Goal: Task Accomplishment & Management: Use online tool/utility

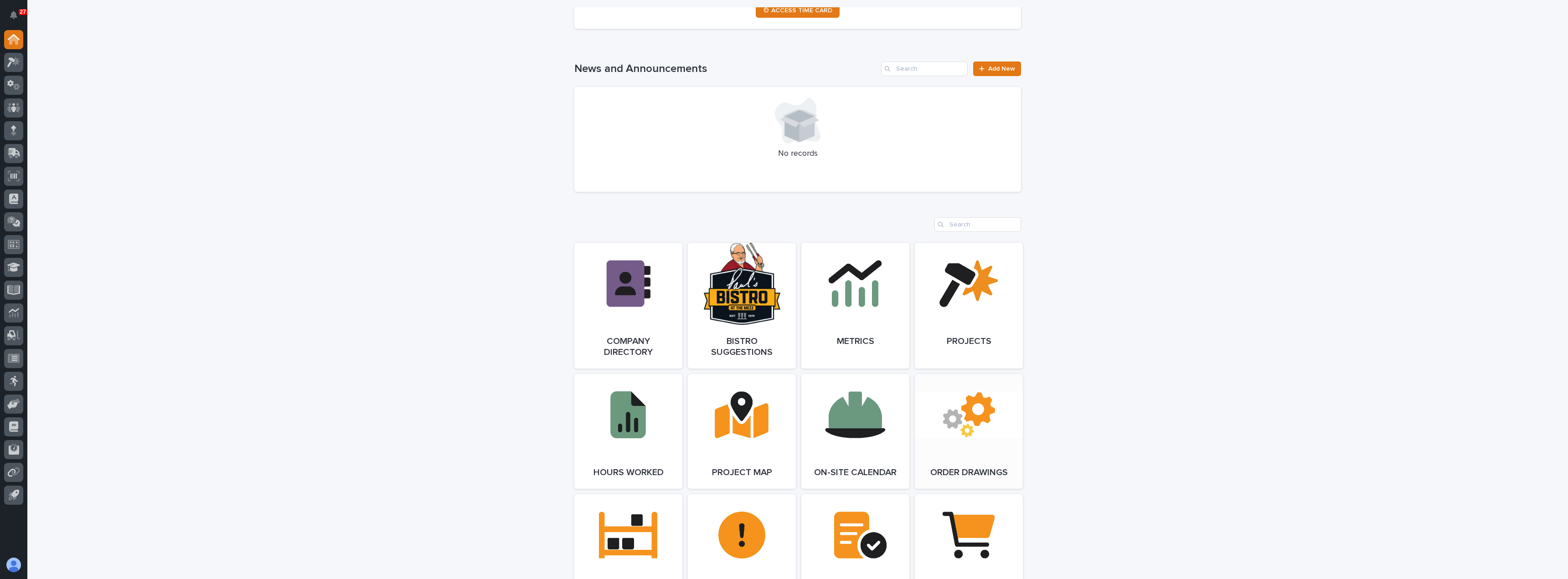
scroll to position [592, 0]
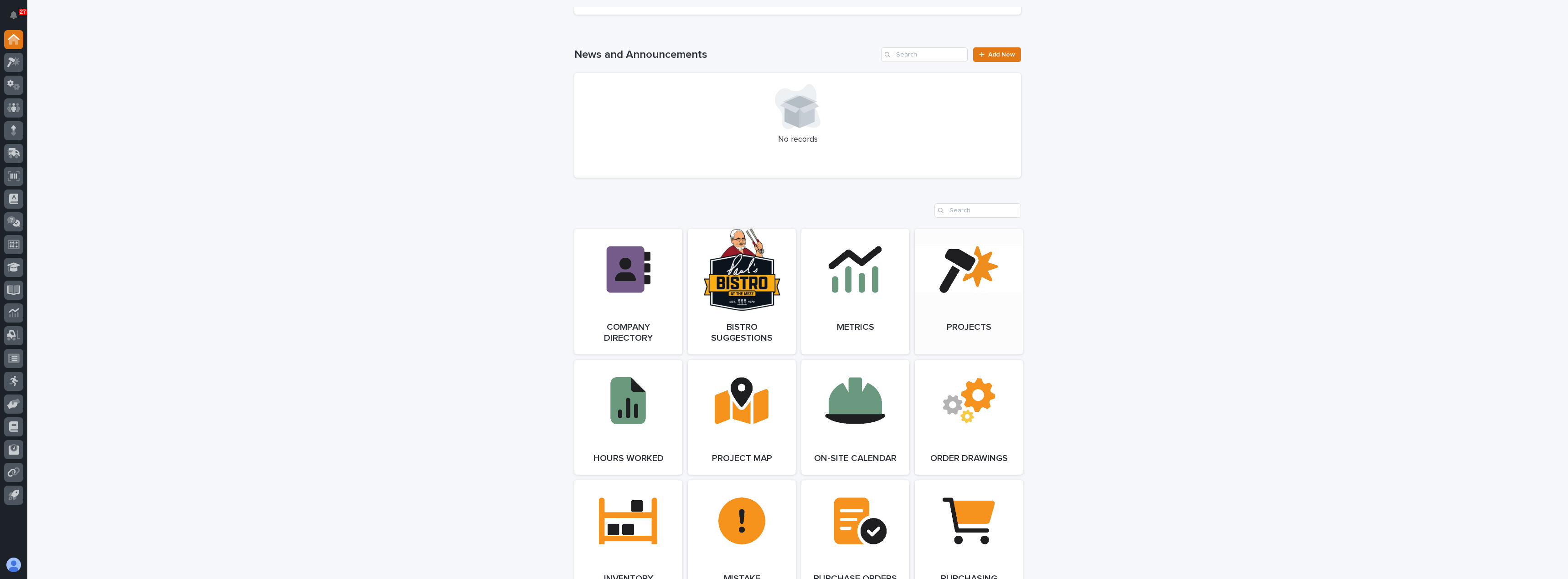
click at [958, 304] on link "Open Link" at bounding box center [968, 291] width 108 height 126
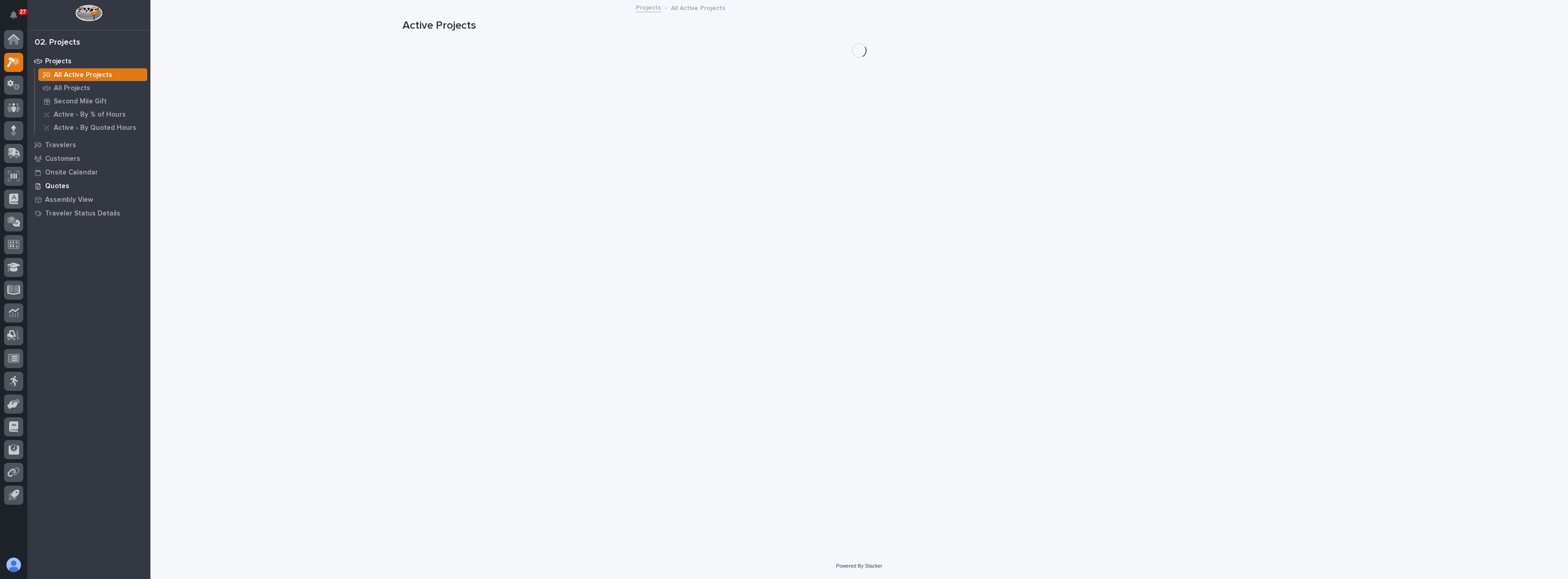
click at [58, 184] on p "Quotes" at bounding box center [57, 186] width 24 height 8
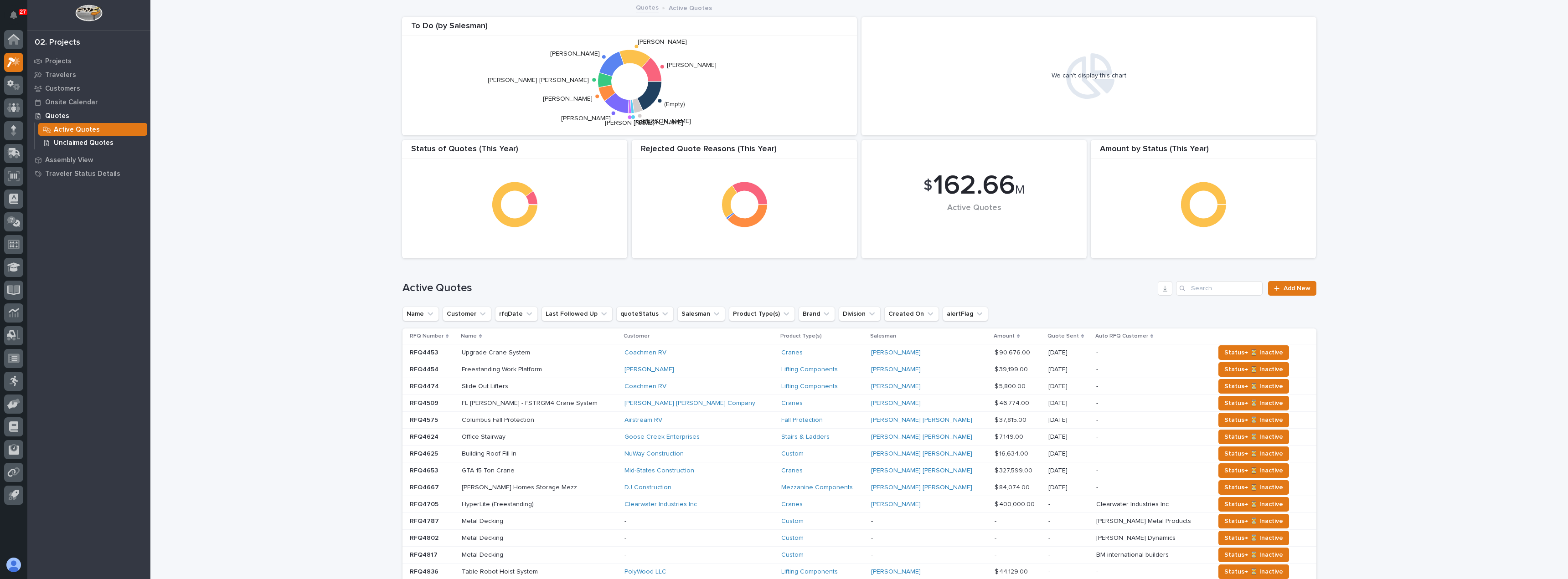
click at [89, 146] on p "Unclaimed Quotes" at bounding box center [83, 143] width 60 height 8
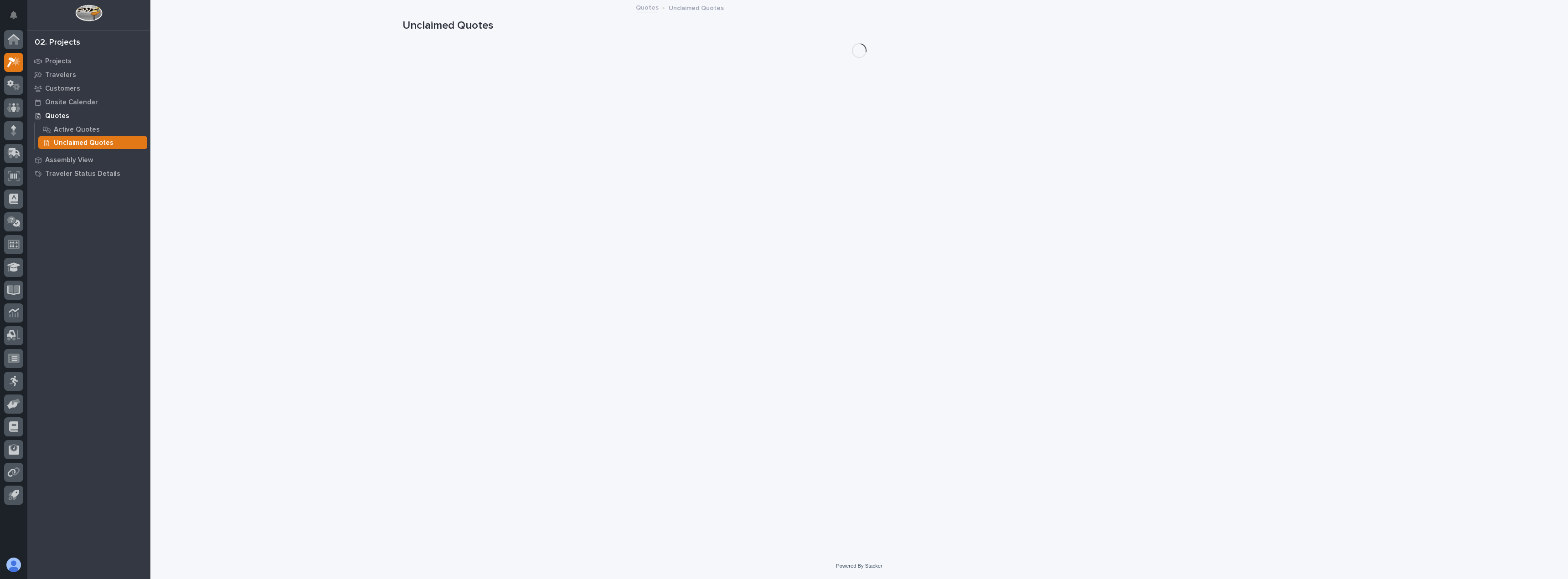
click at [91, 137] on div "Unclaimed Quotes" at bounding box center [93, 143] width 109 height 13
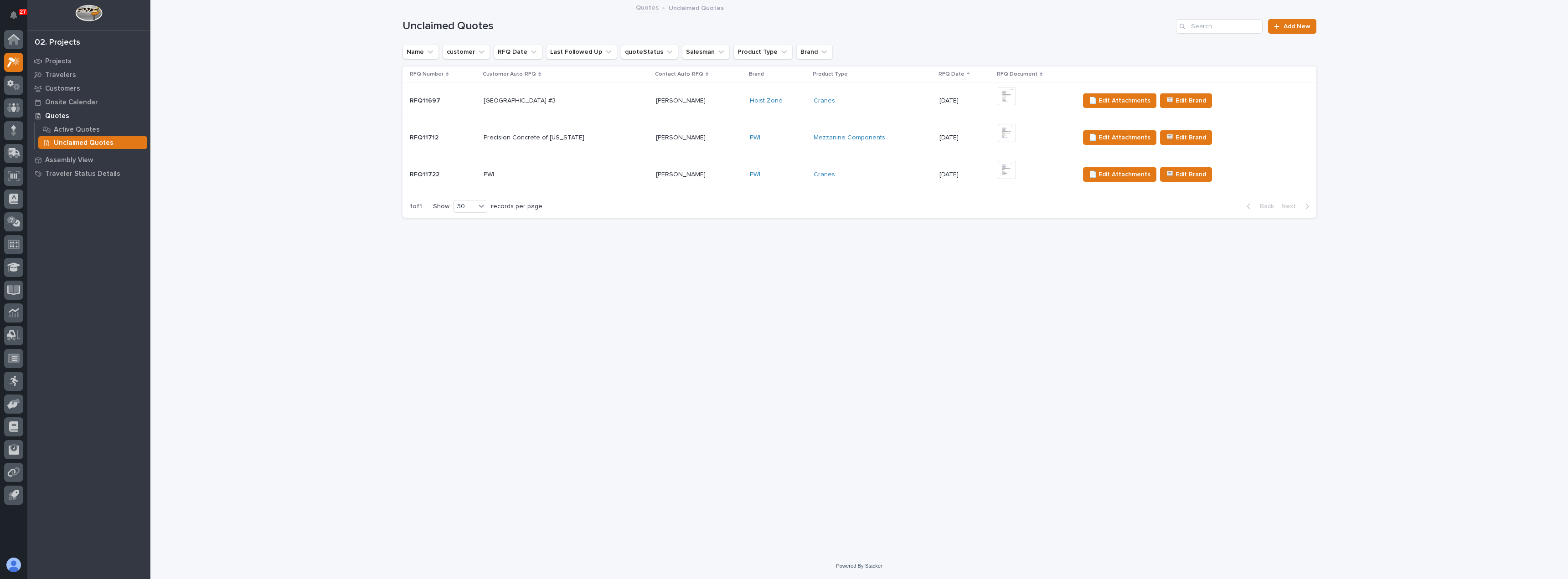
click at [604, 176] on p at bounding box center [565, 174] width 165 height 7
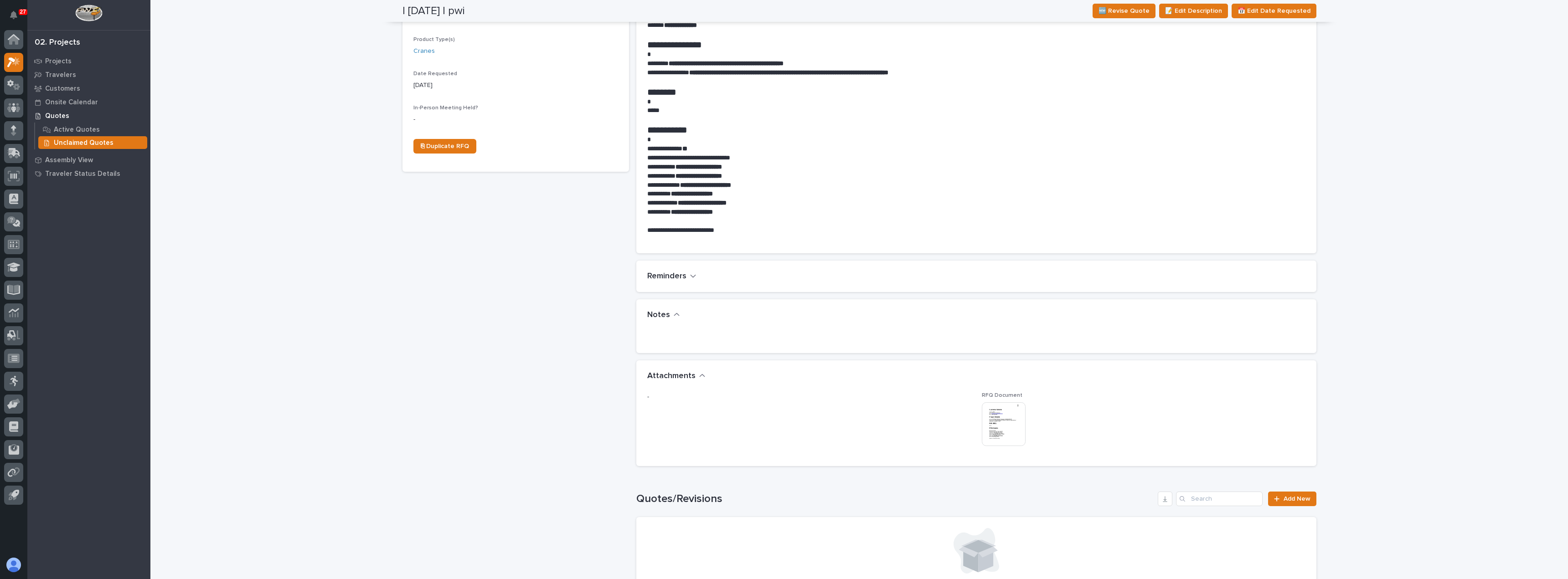
scroll to position [319, 0]
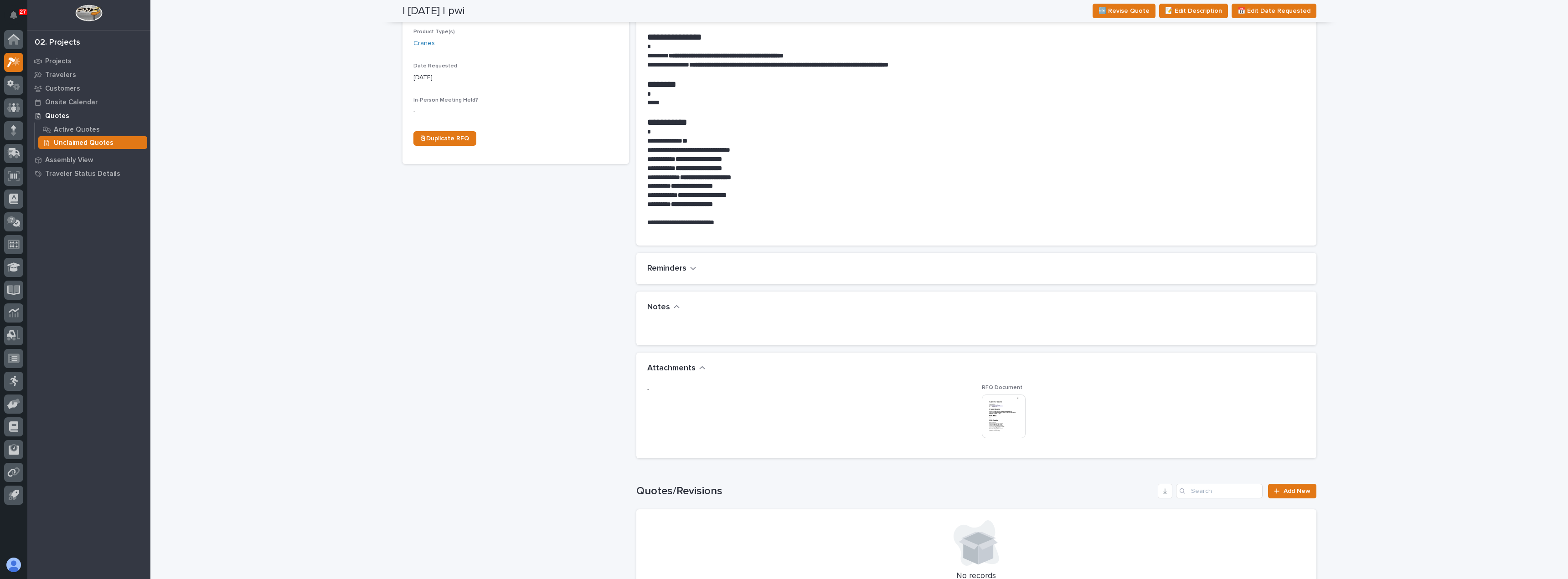
click at [1002, 424] on img at bounding box center [1003, 415] width 44 height 44
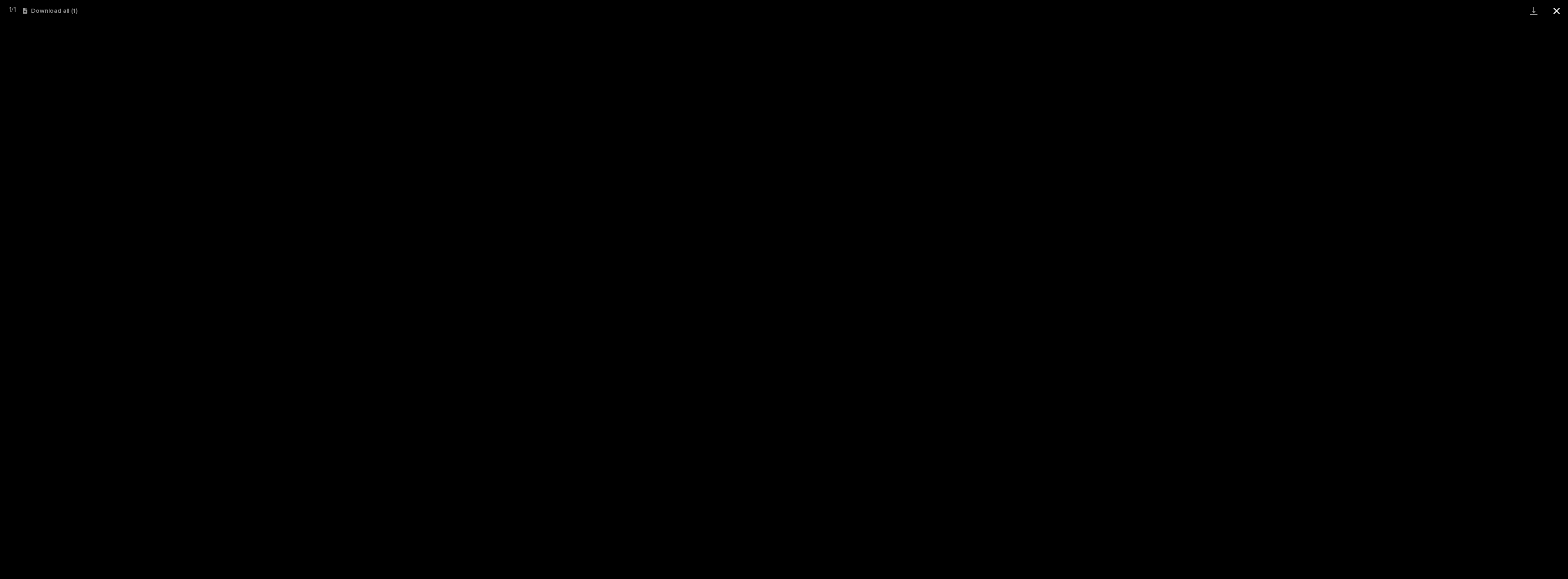
click at [1556, 7] on button "Close gallery" at bounding box center [1556, 11] width 23 height 21
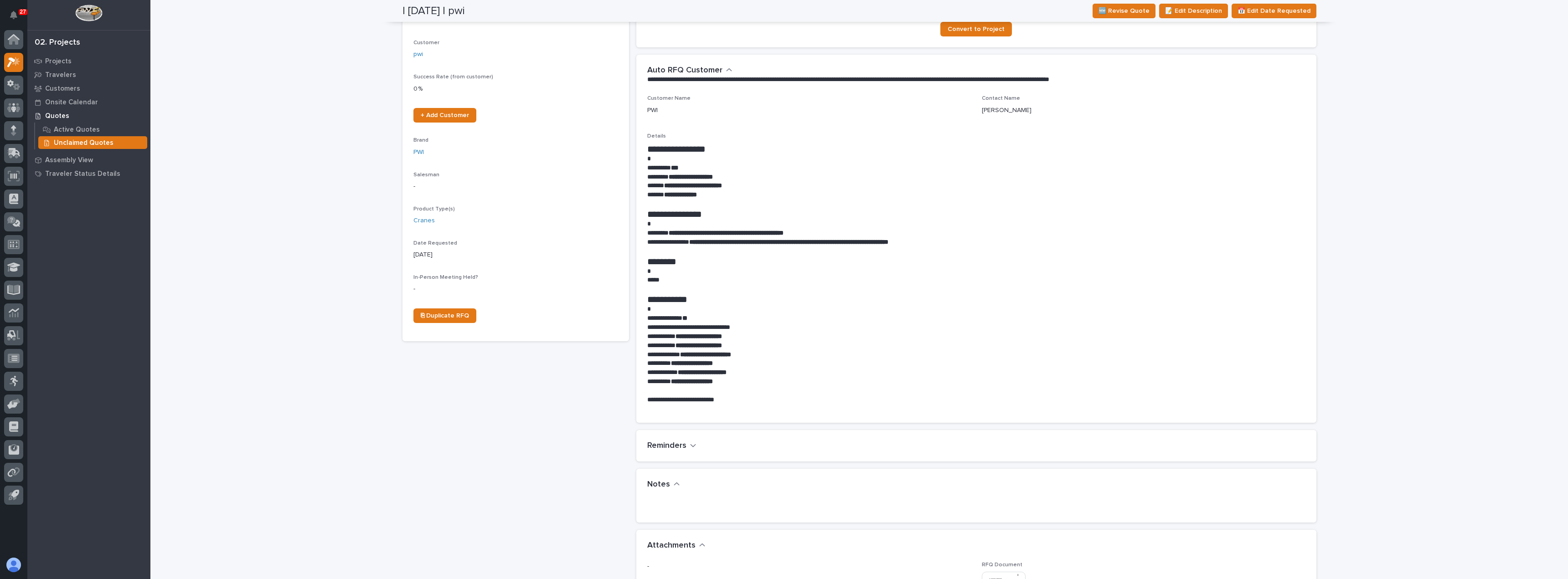
scroll to position [0, 0]
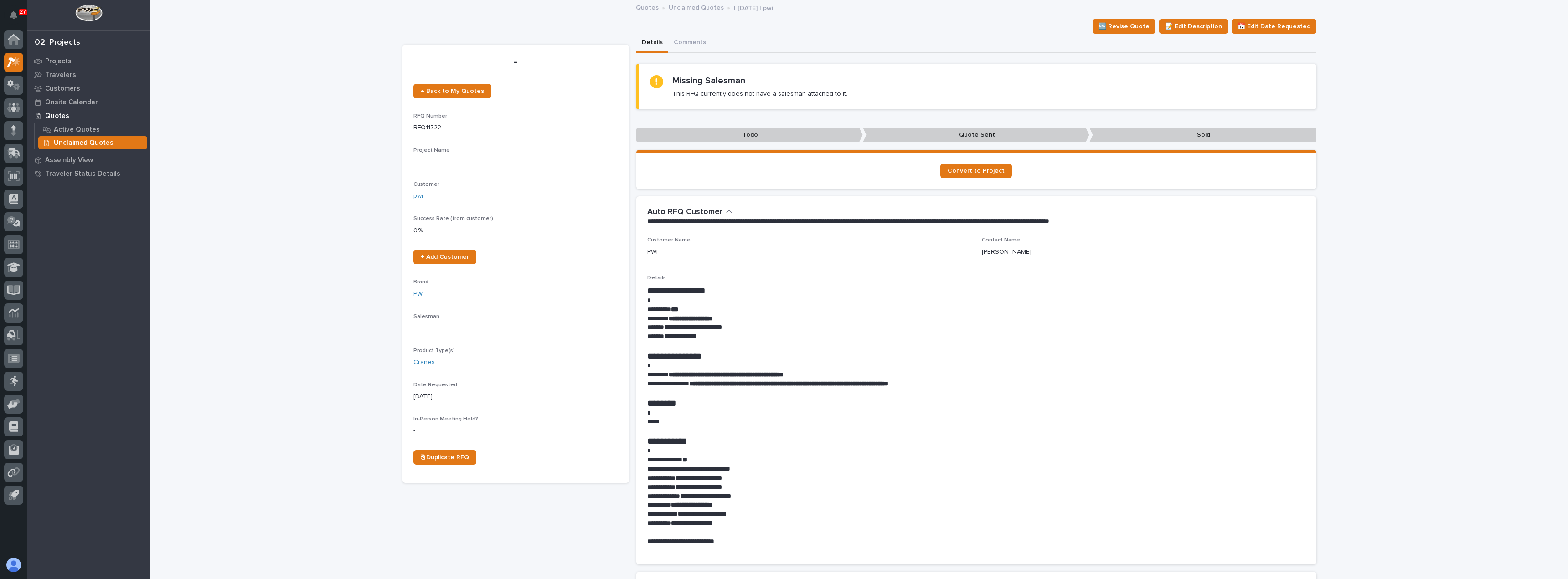
click at [677, 6] on link "Unclaimed Quotes" at bounding box center [696, 7] width 55 height 11
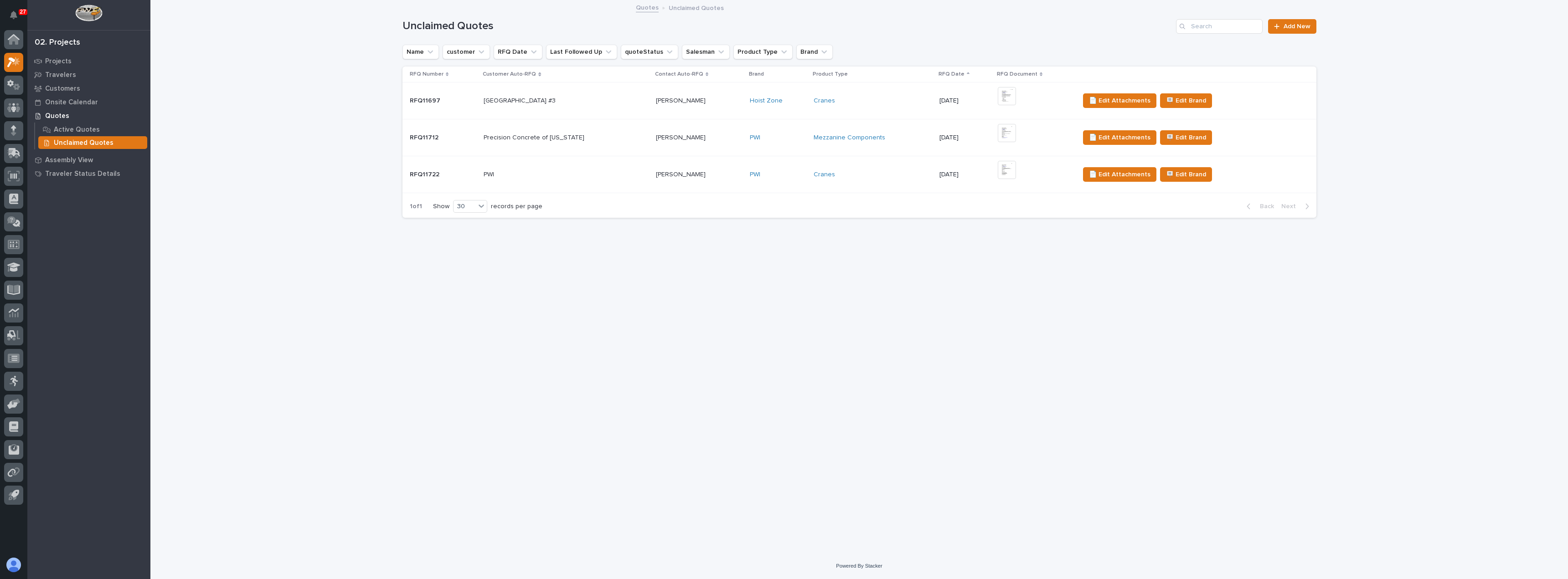
click at [569, 177] on p at bounding box center [565, 174] width 165 height 7
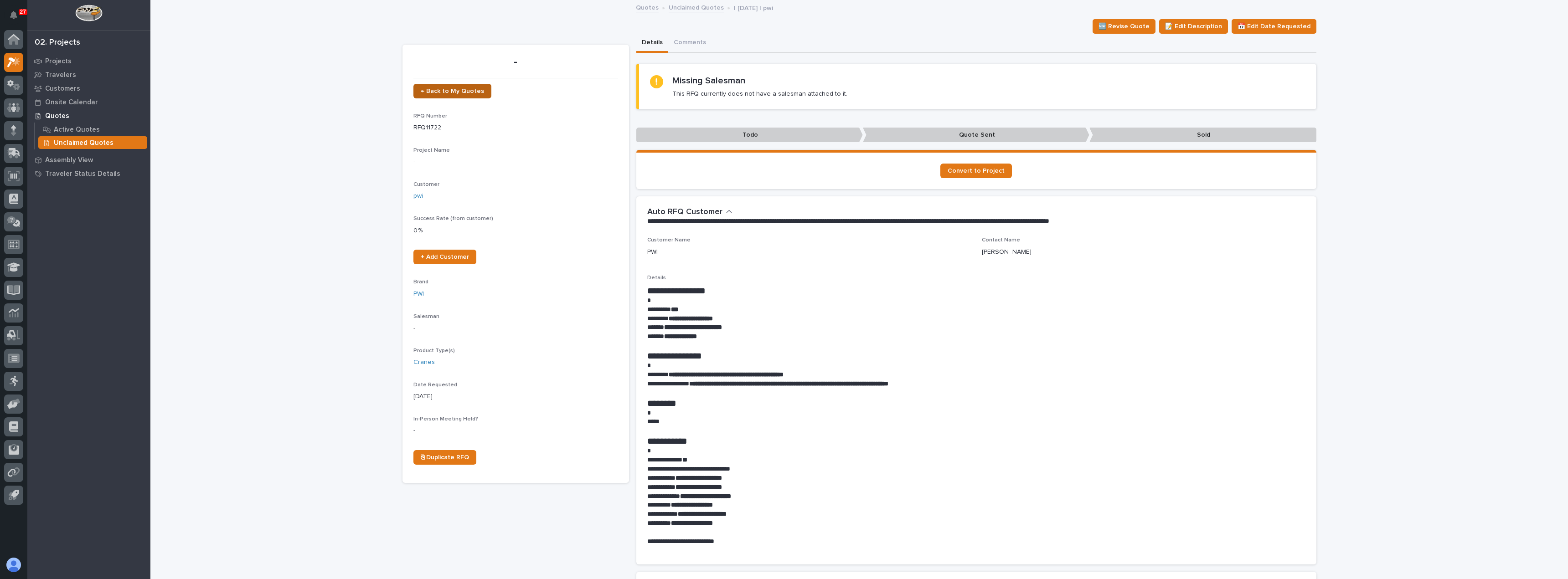
click at [443, 90] on span "← Back to My Quotes" at bounding box center [452, 91] width 63 height 7
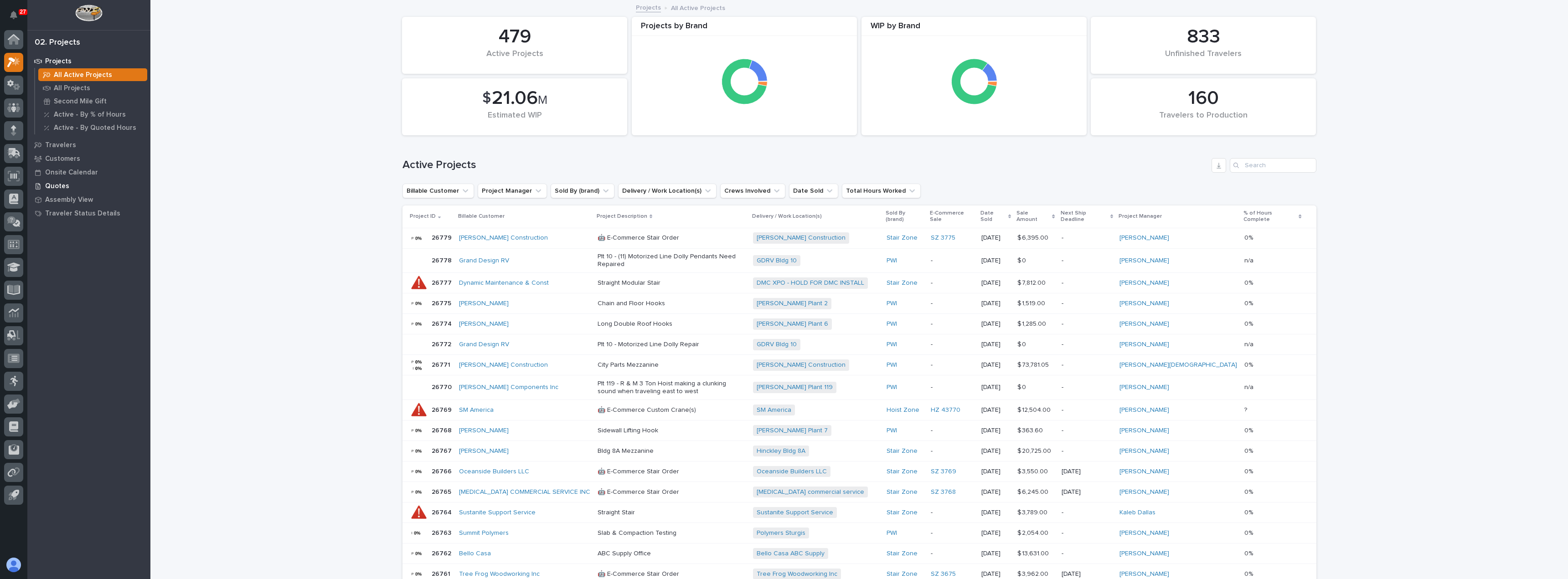
click at [63, 183] on p "Quotes" at bounding box center [57, 186] width 24 height 8
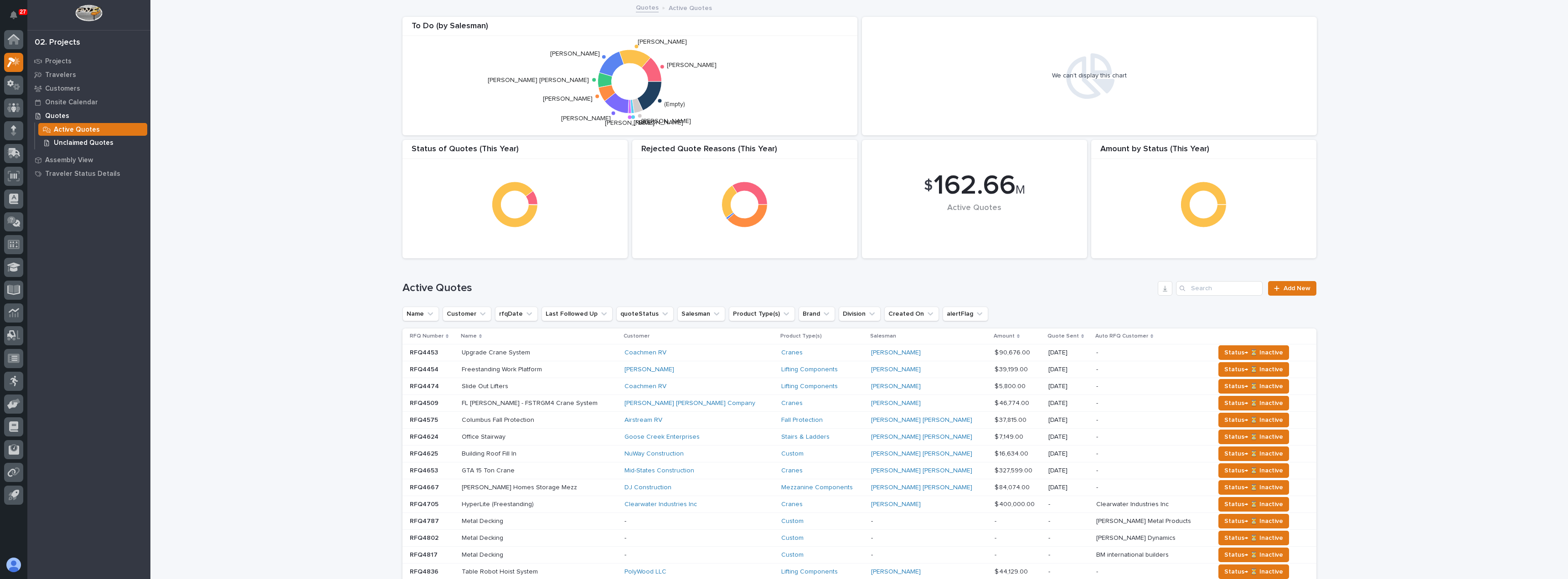
click at [83, 144] on p "Unclaimed Quotes" at bounding box center [83, 143] width 60 height 8
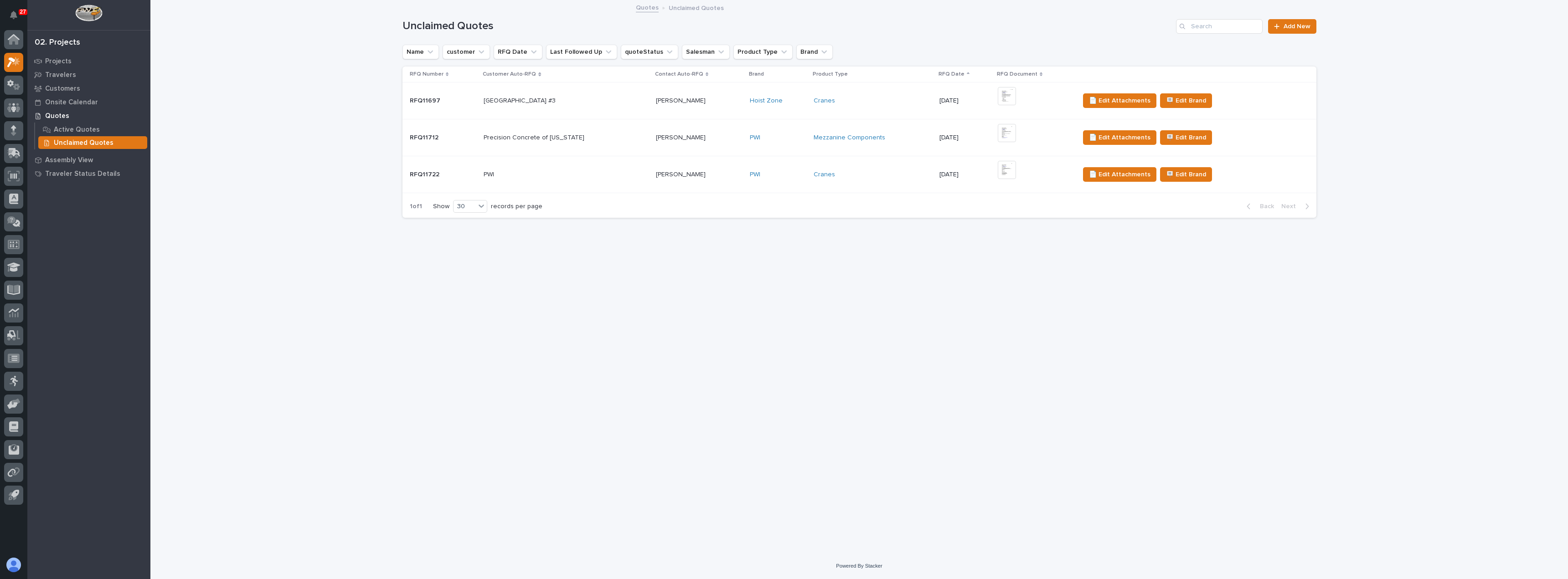
click at [721, 173] on p at bounding box center [699, 174] width 86 height 7
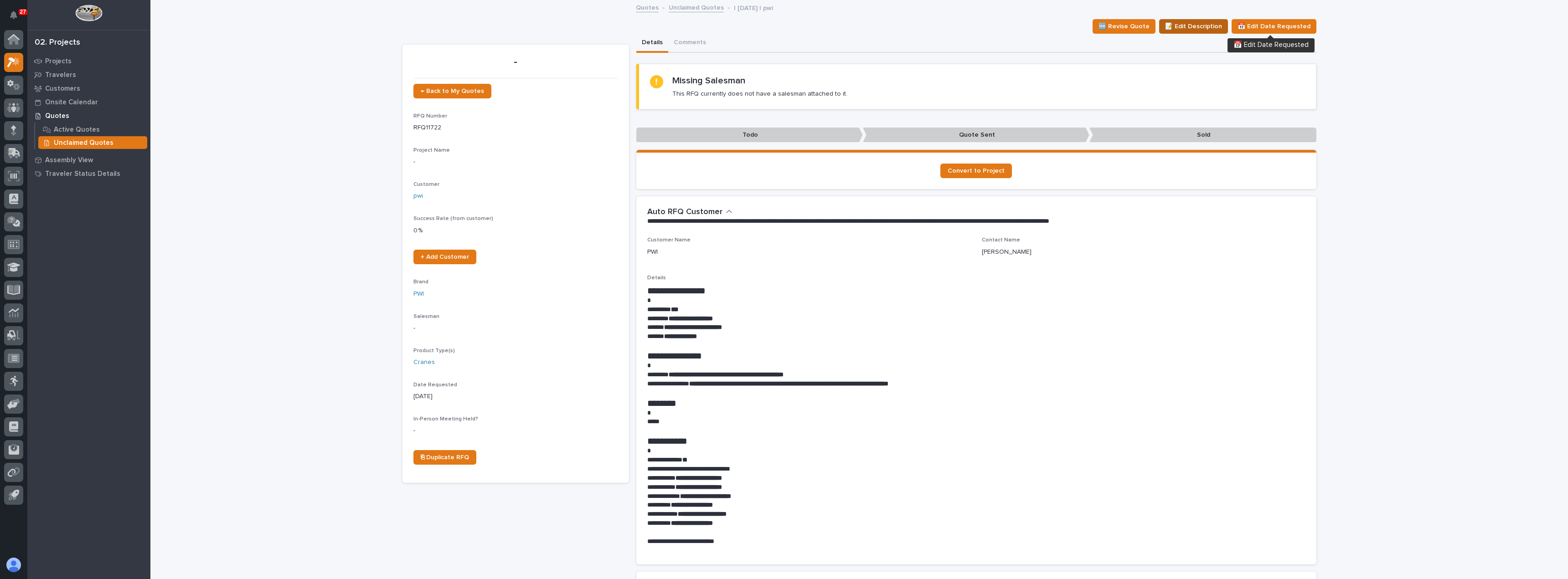
click at [1189, 25] on span "📝 Edit Description" at bounding box center [1193, 25] width 57 height 11
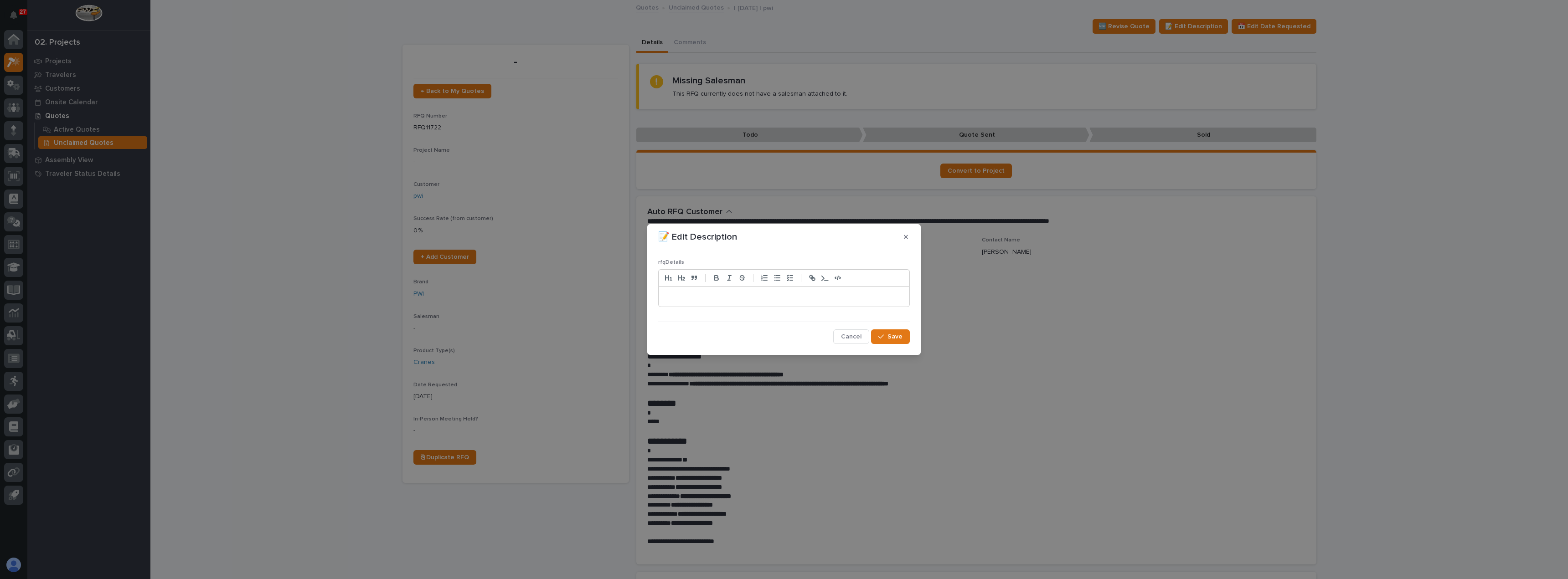
click at [1456, 155] on div "📝 Edit Description rfqDetails Cancel Save" at bounding box center [784, 290] width 1568 height 579
drag, startPoint x: 1411, startPoint y: 172, endPoint x: 1403, endPoint y: 175, distance: 8.5
click at [1410, 173] on div "📝 Edit Description rfqDetails Cancel Save" at bounding box center [784, 290] width 1568 height 579
click at [850, 335] on span "Cancel" at bounding box center [850, 336] width 21 height 8
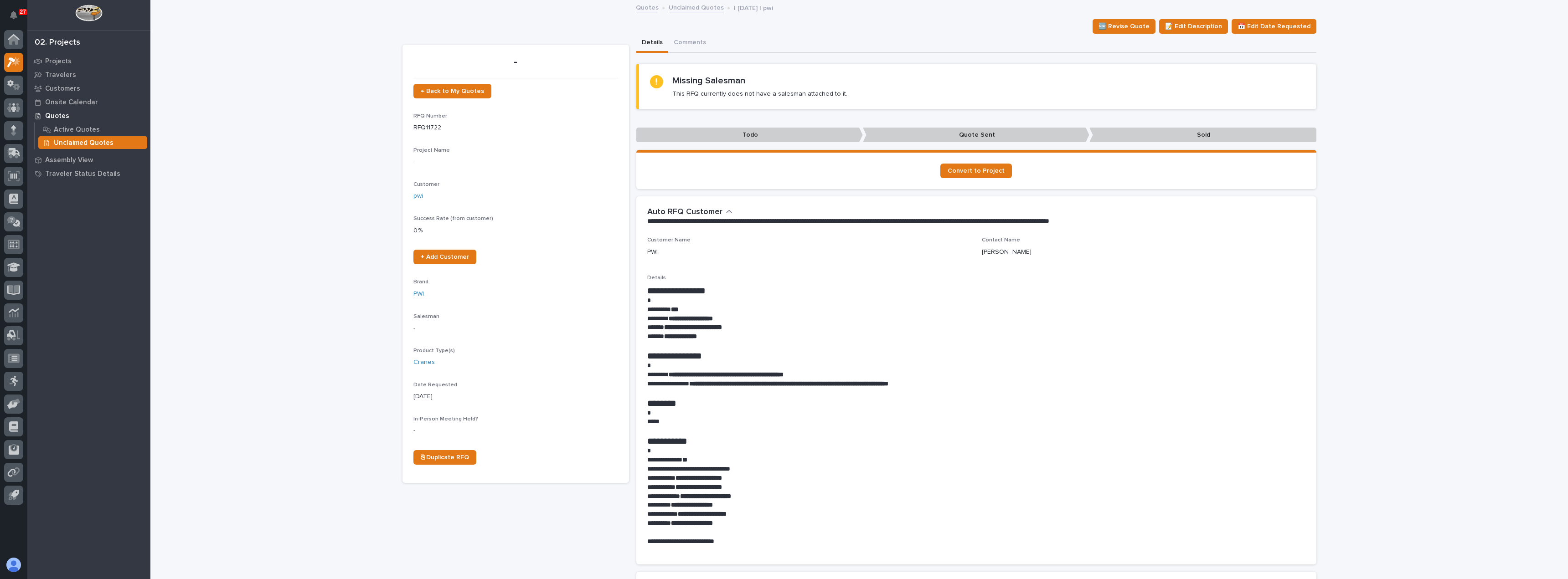
click at [644, 9] on link "Quotes" at bounding box center [647, 7] width 23 height 11
